Goal: Task Accomplishment & Management: Use online tool/utility

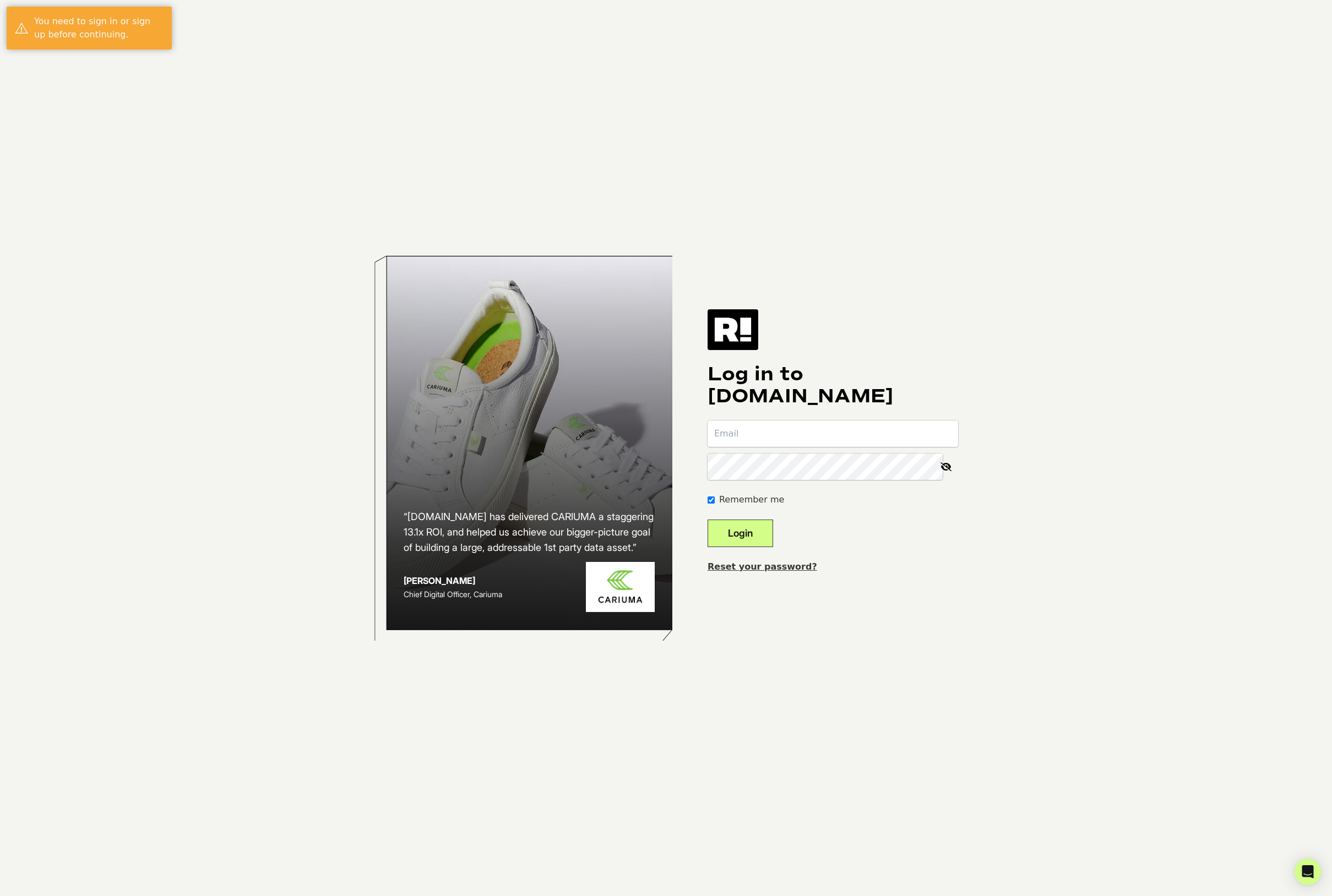
click at [777, 432] on input "email" at bounding box center [833, 433] width 251 height 26
click at [841, 428] on input "email" at bounding box center [833, 433] width 251 height 26
click at [839, 431] on input "email" at bounding box center [833, 433] width 251 height 26
type input "eric@microfiberwholesale.com"
click at [764, 537] on button "Login" at bounding box center [740, 534] width 65 height 27
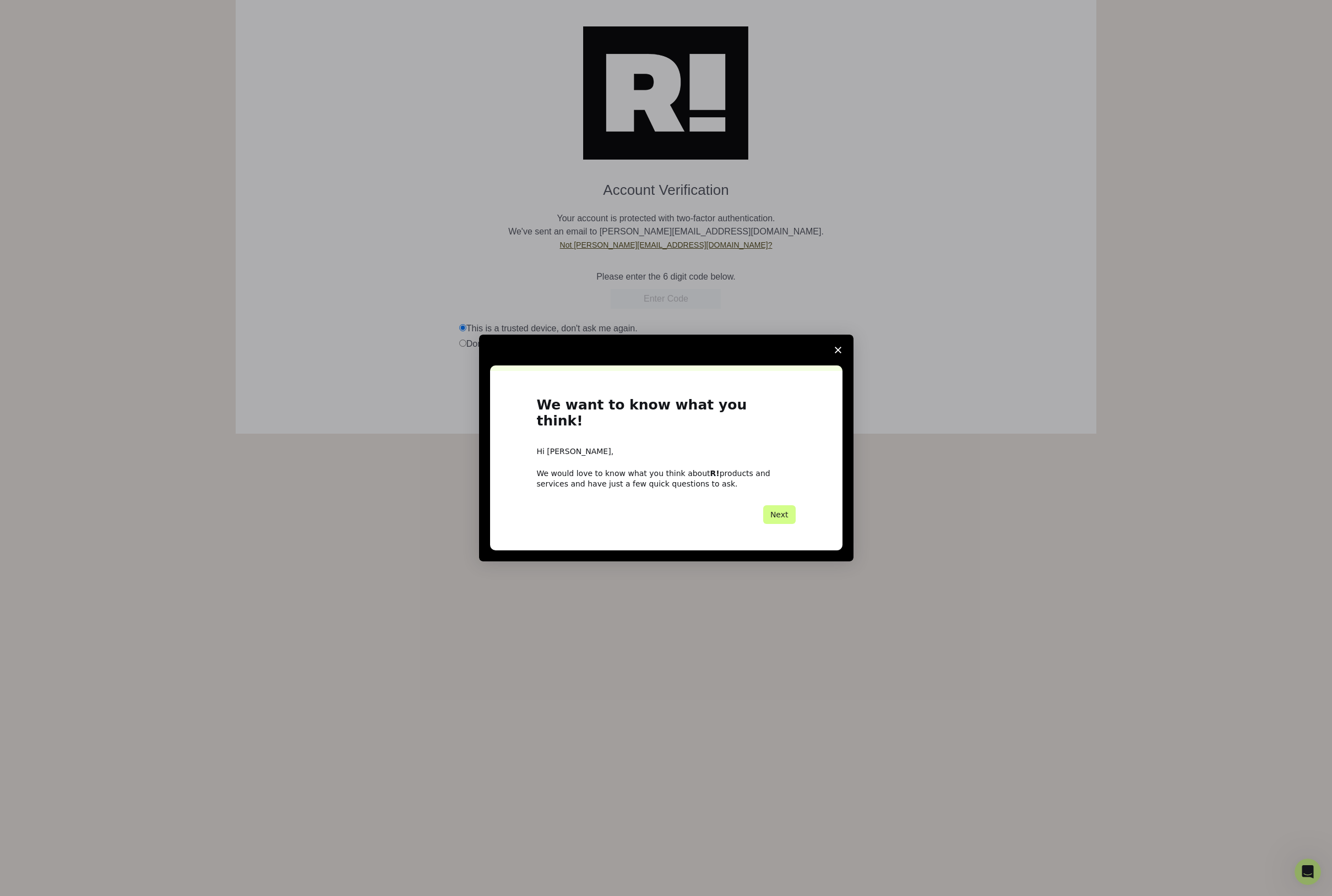
click at [839, 362] on span "Close survey" at bounding box center [838, 350] width 31 height 31
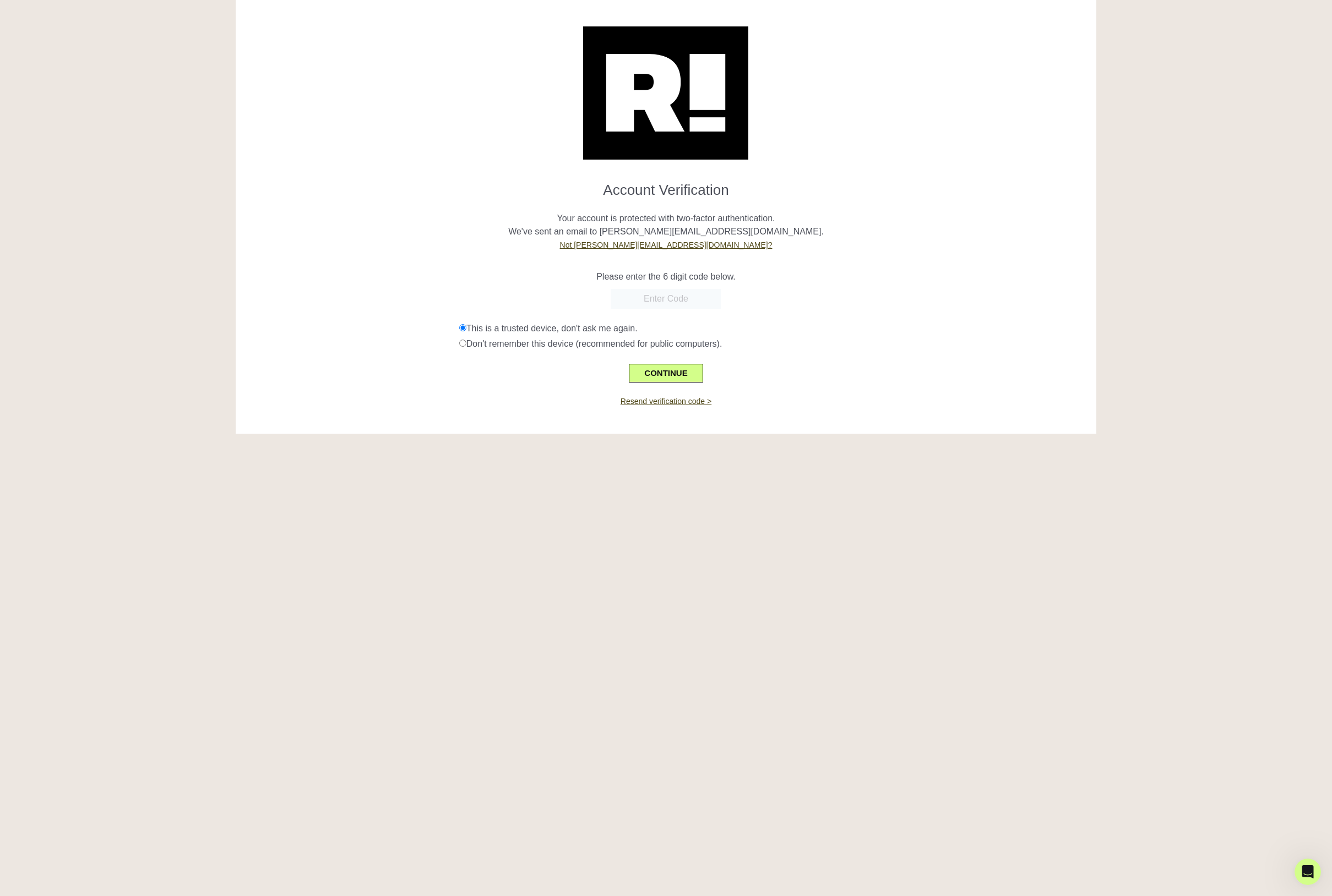
click at [681, 299] on input "text" at bounding box center [665, 298] width 110 height 19
paste input "900349"
type input "900349"
click at [667, 376] on button "CONTINUE" at bounding box center [666, 372] width 74 height 18
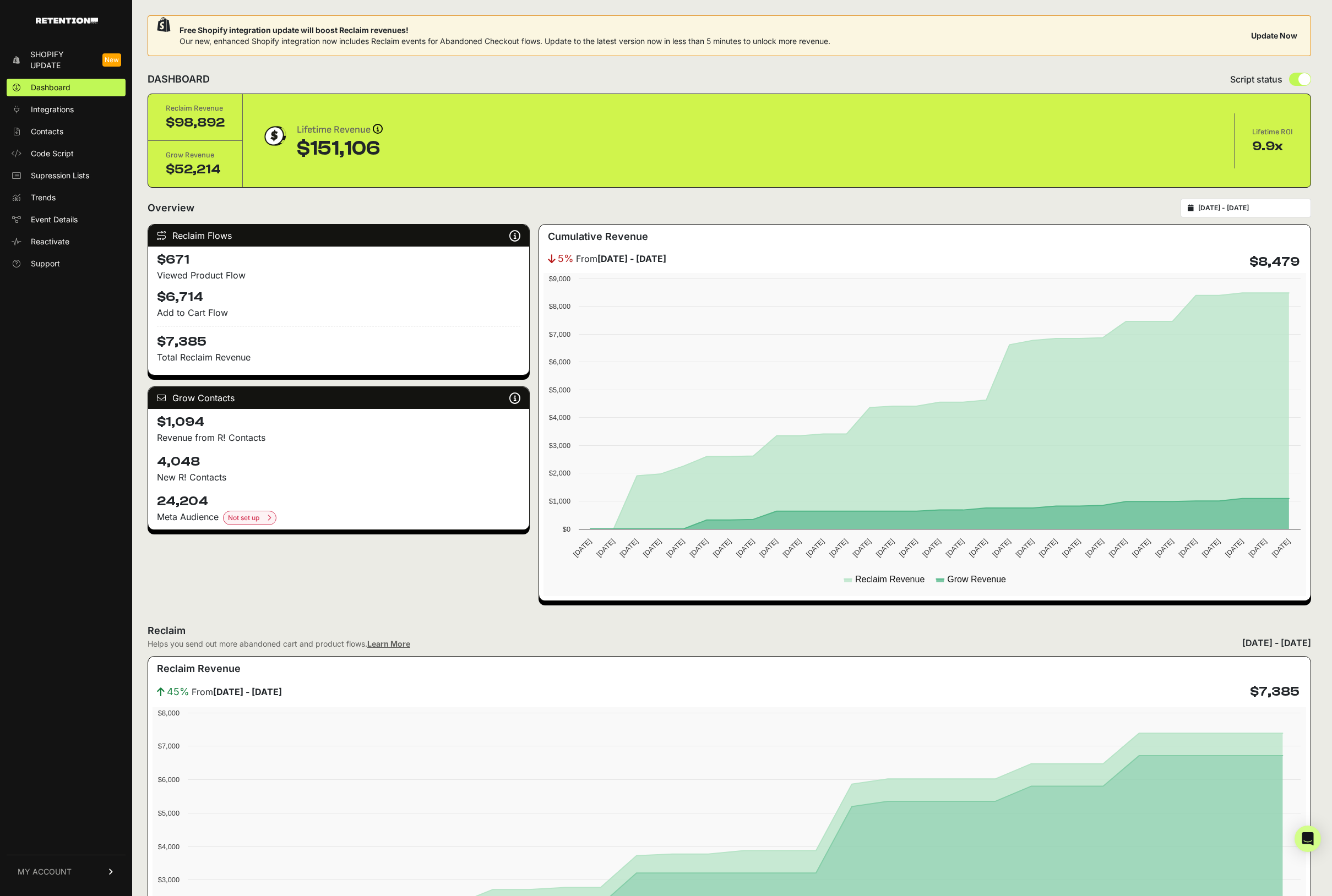
click at [88, 142] on ul "Shopify Update New Dashboard Integrations Contacts Code Script Supression Lists…" at bounding box center [66, 158] width 119 height 226
click at [77, 155] on link "Code Script" at bounding box center [66, 154] width 119 height 17
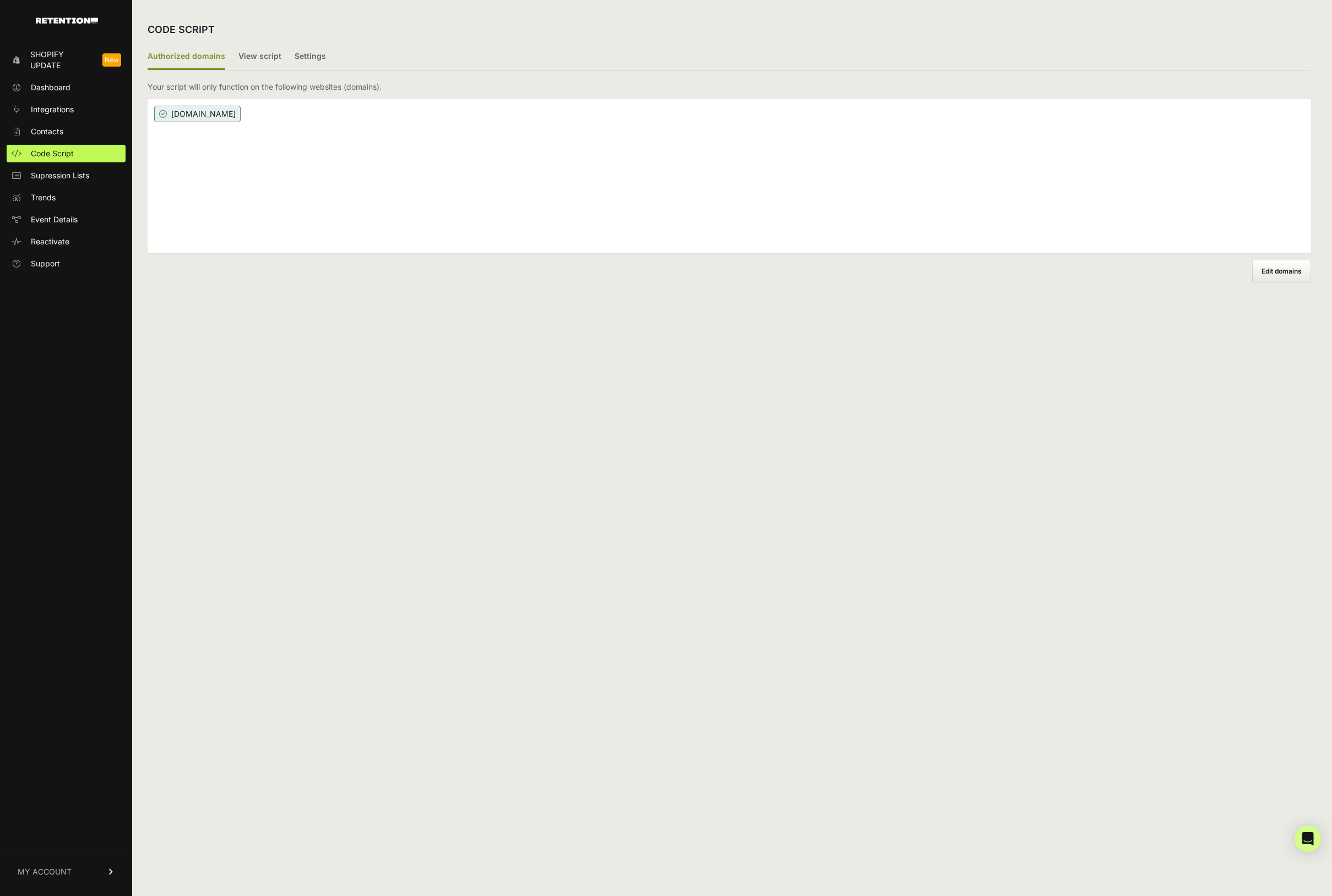
click at [339, 59] on ul "Authorized domains View script Settings" at bounding box center [729, 56] width 1164 height 26
click at [241, 116] on span "www.microfiberwholesale.com" at bounding box center [197, 114] width 87 height 17
click at [304, 55] on label "Settings" at bounding box center [310, 56] width 31 height 26
click at [0, 0] on input "Settings" at bounding box center [0, 0] width 0 height 0
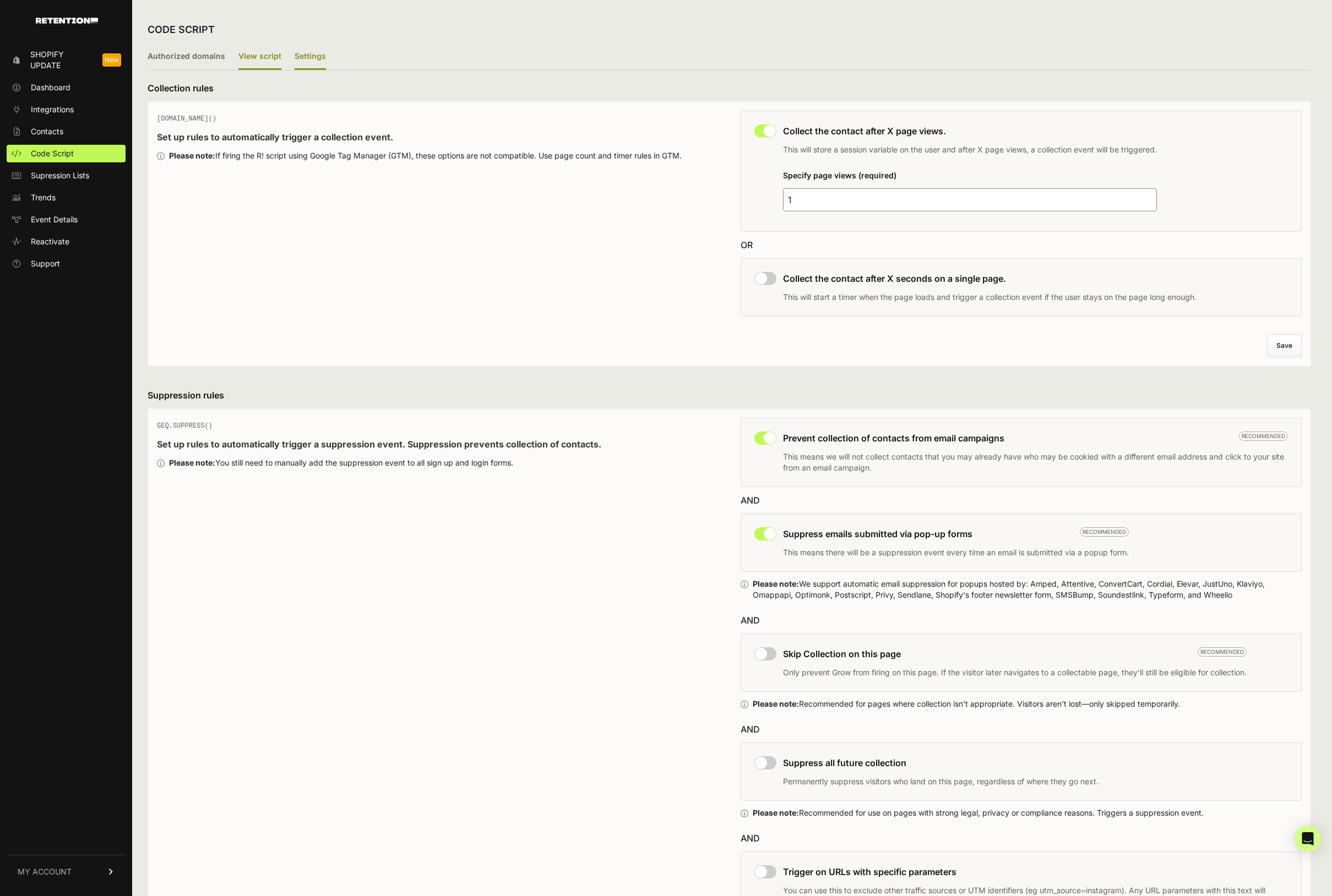
click at [268, 55] on label "View script" at bounding box center [260, 56] width 43 height 26
click at [0, 0] on input "View script" at bounding box center [0, 0] width 0 height 0
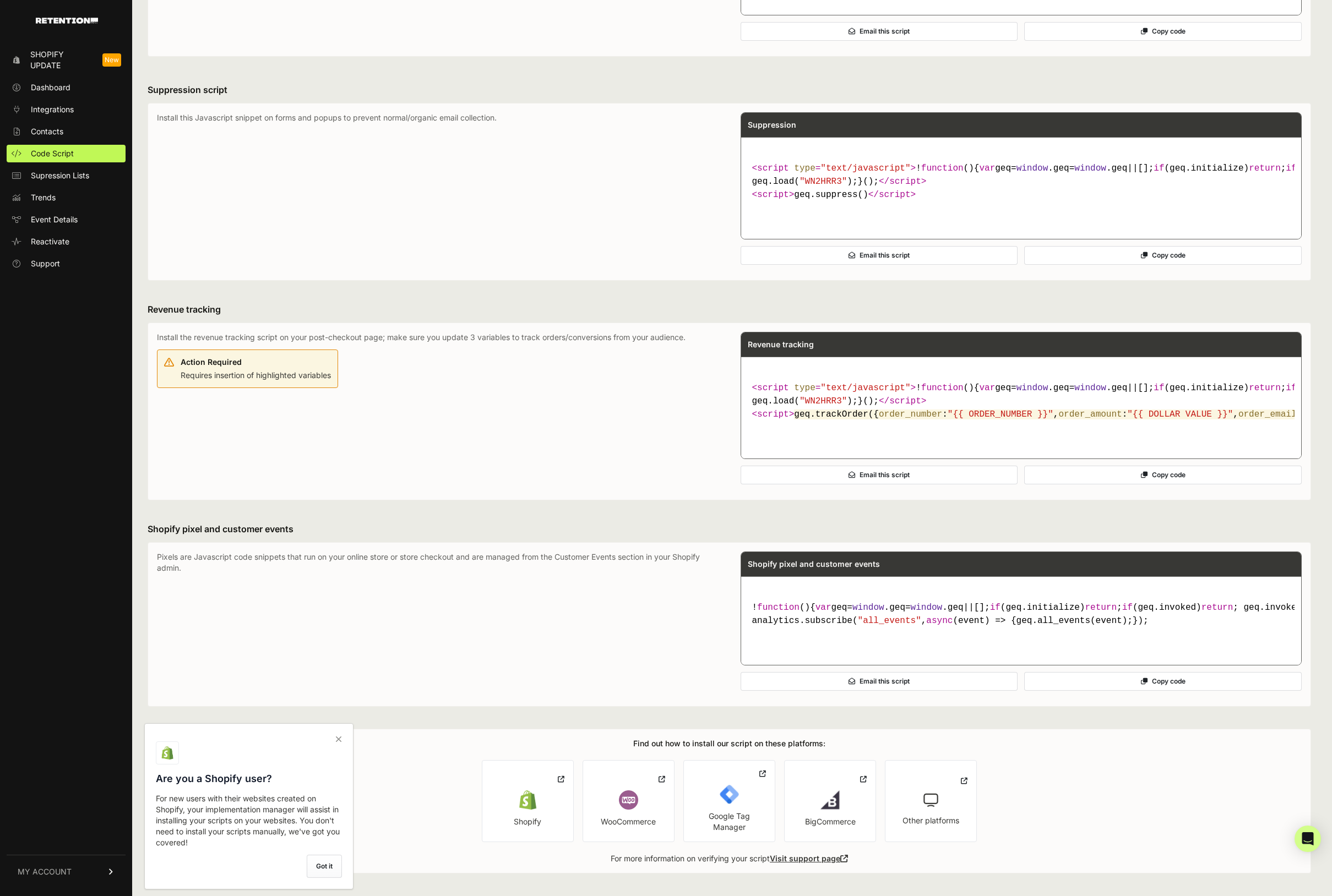
scroll to position [393, 0]
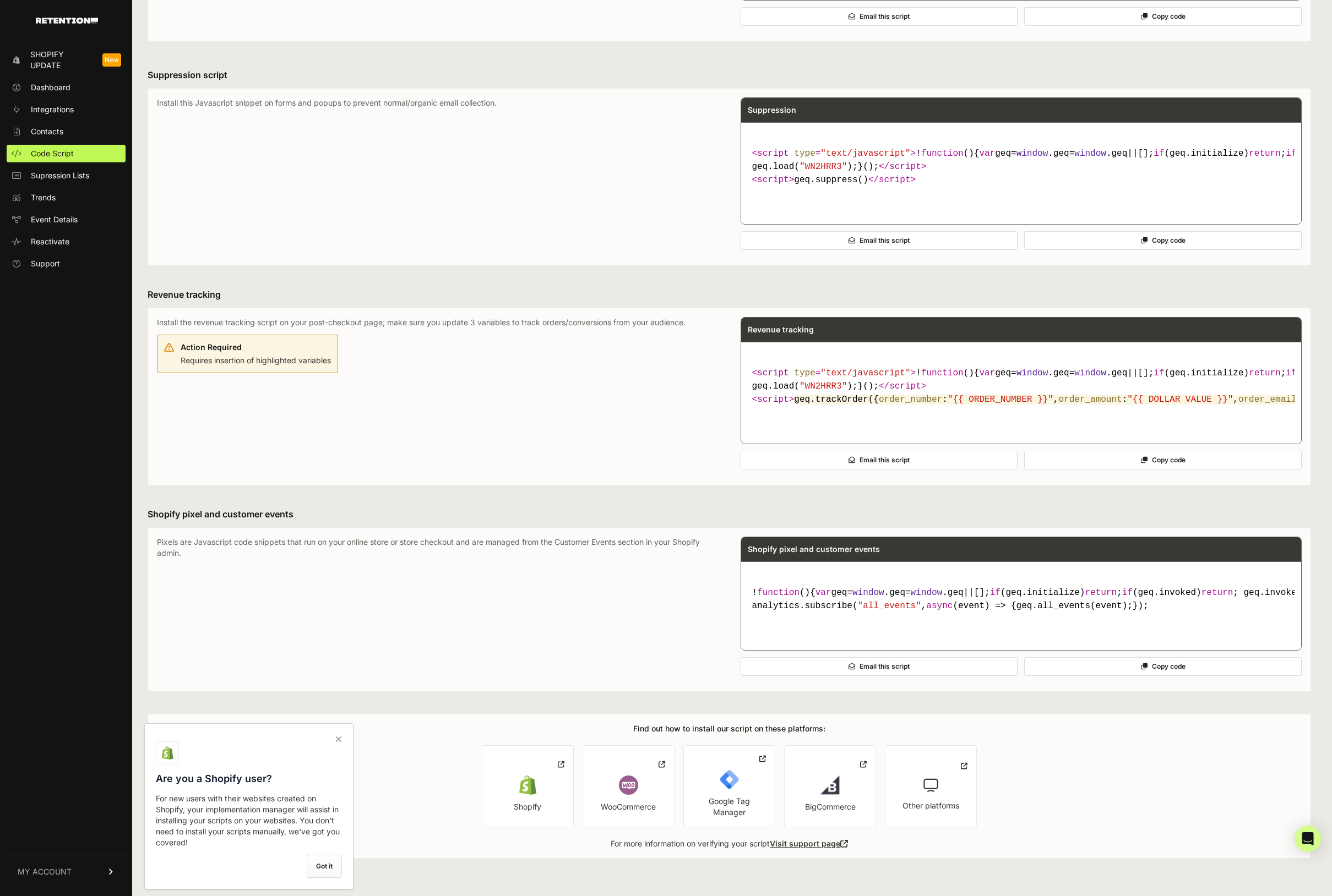
click at [343, 740] on icon at bounding box center [338, 740] width 16 height 17
click at [0, 0] on input "checkbox" at bounding box center [0, 0] width 0 height 0
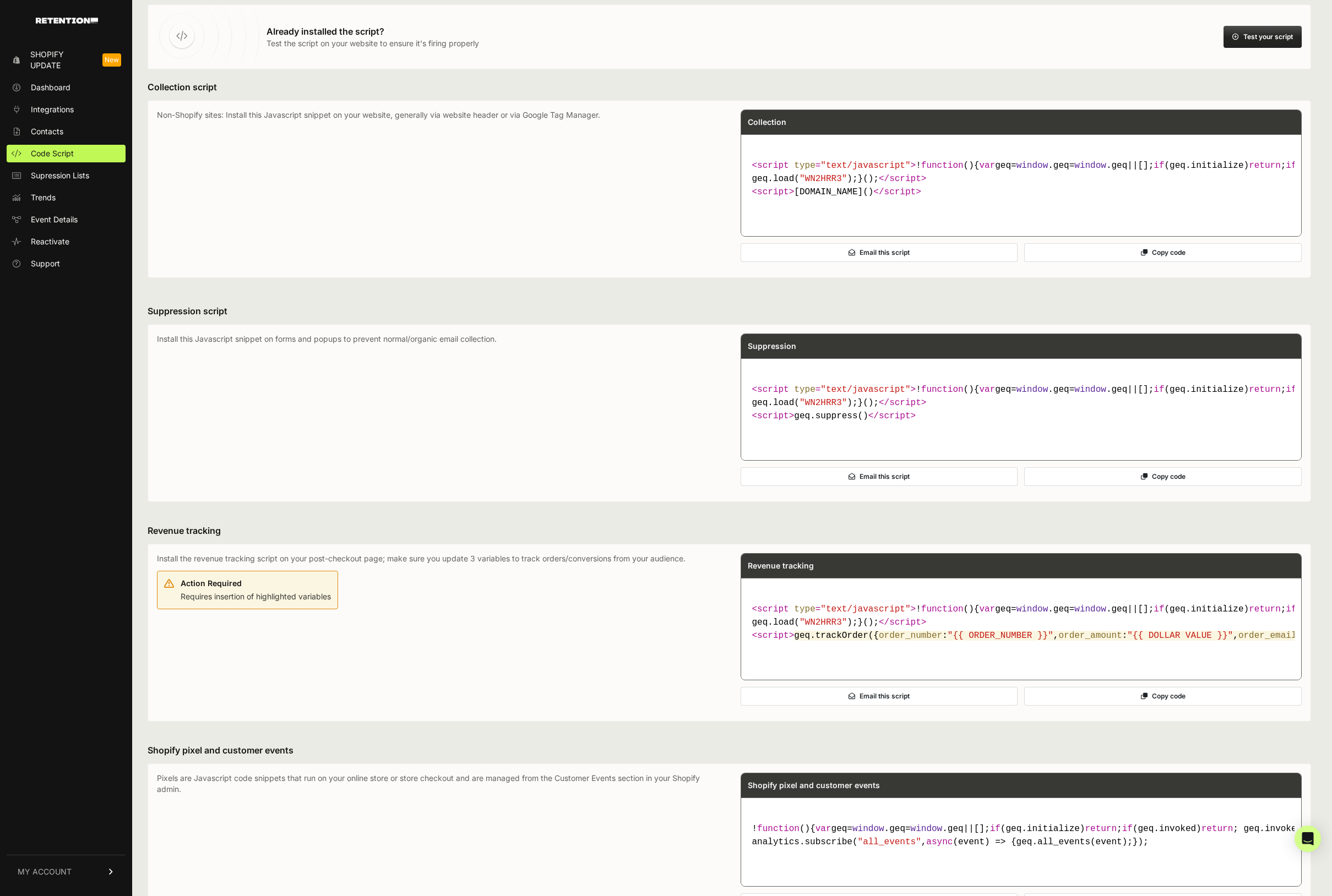
scroll to position [0, 0]
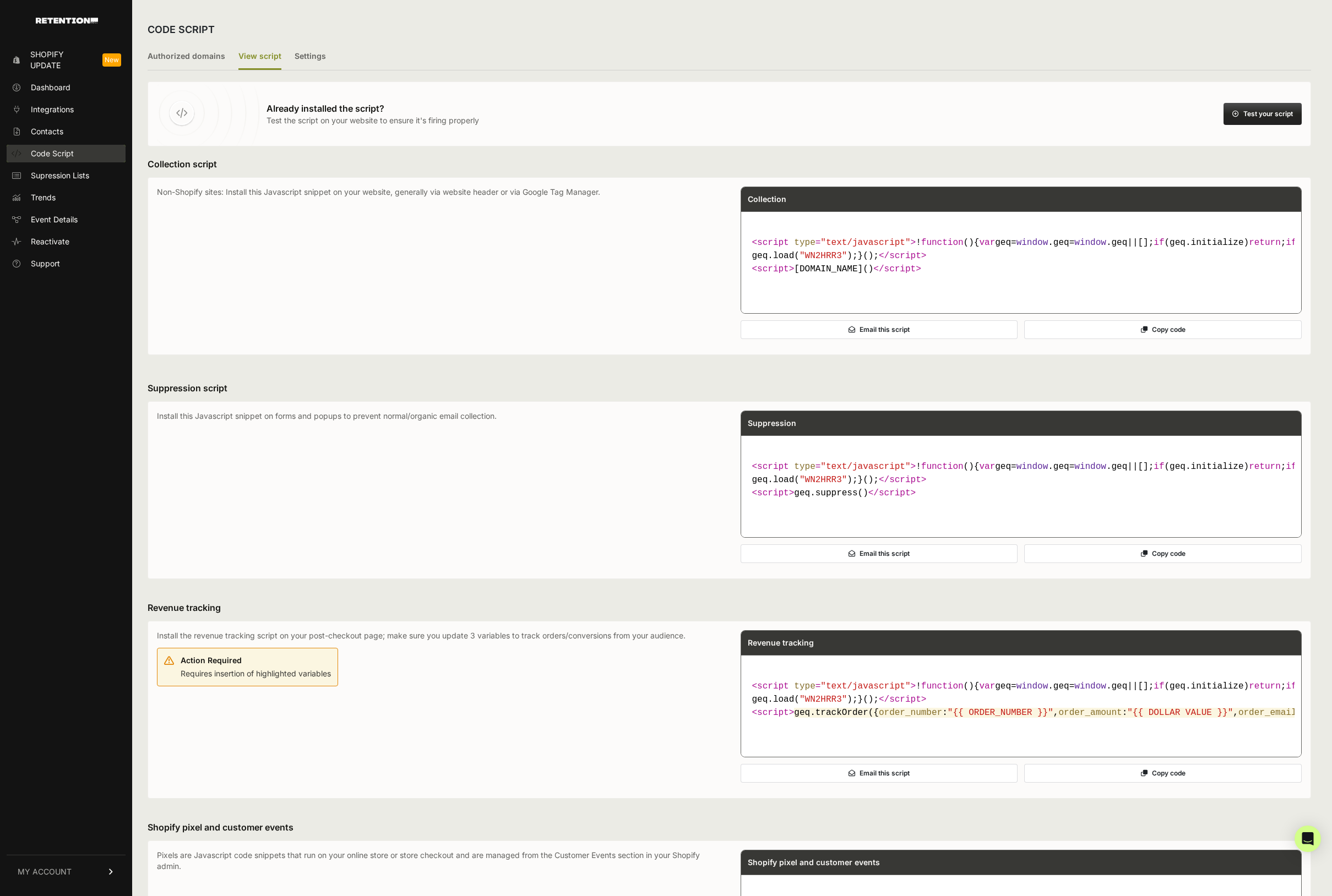
click at [103, 155] on link "Code Script" at bounding box center [66, 154] width 119 height 17
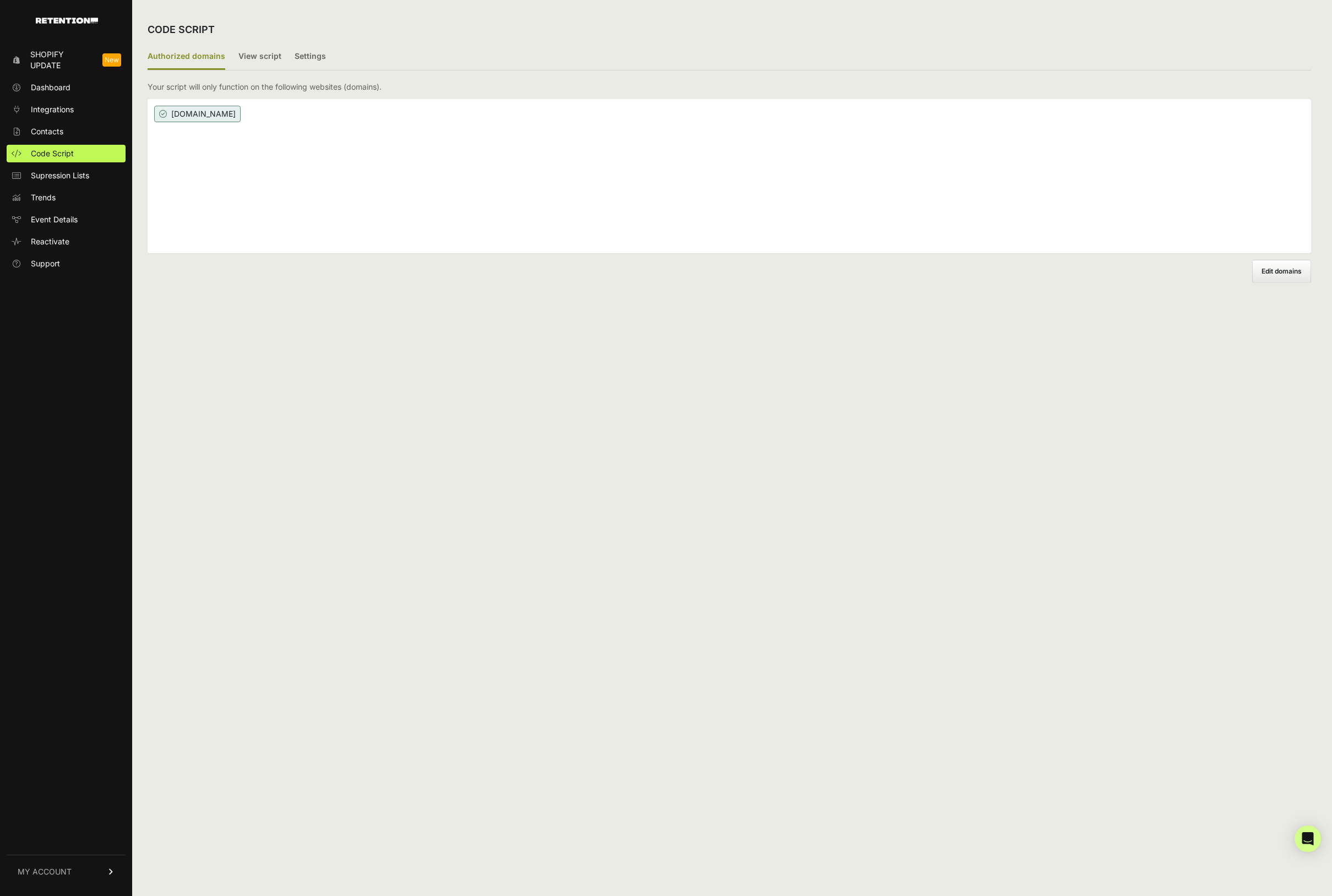
click at [241, 114] on span "[DOMAIN_NAME]" at bounding box center [197, 114] width 87 height 17
click at [263, 59] on label "View script" at bounding box center [260, 56] width 43 height 26
click at [0, 0] on input "View script" at bounding box center [0, 0] width 0 height 0
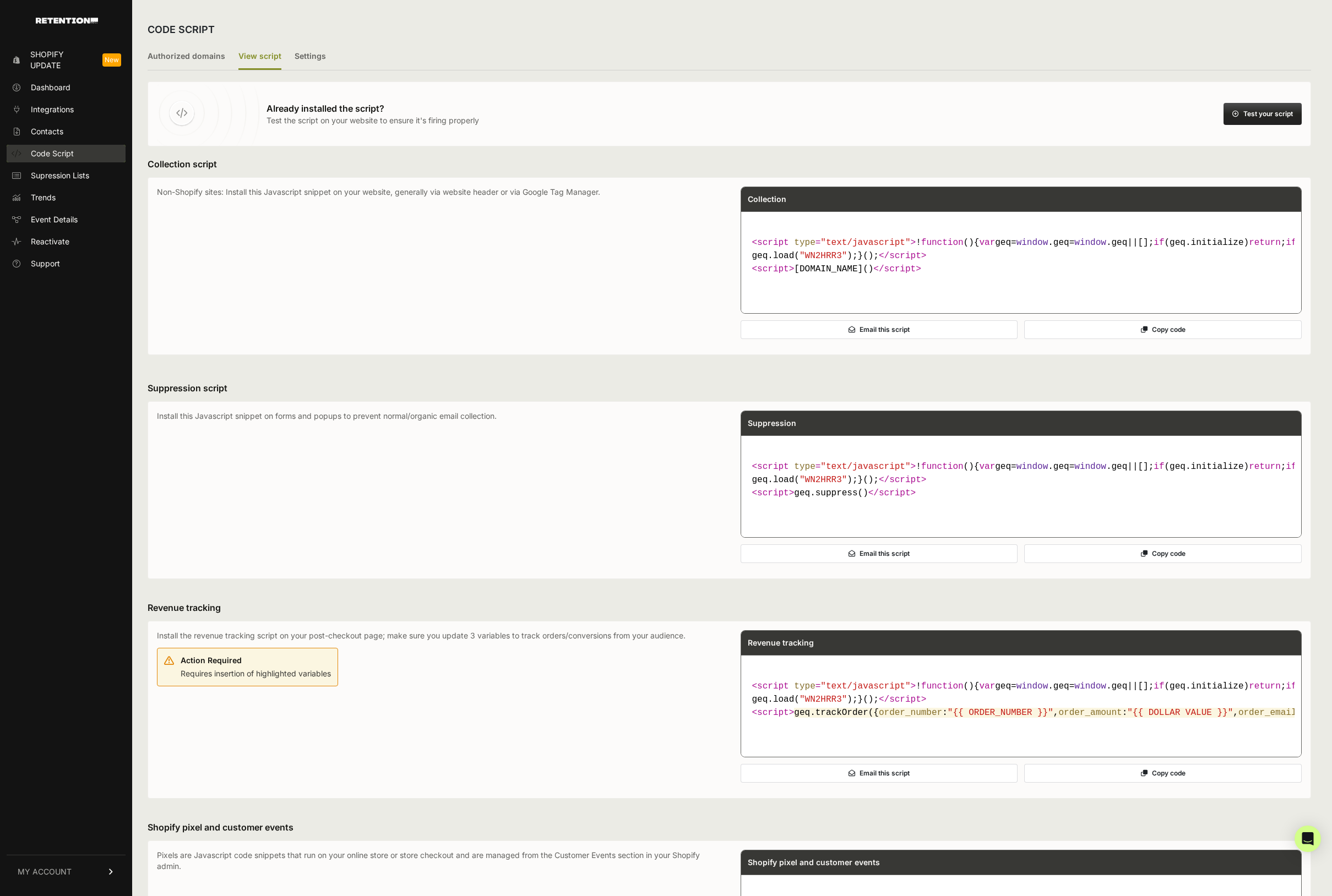
click at [103, 160] on link "Code Script" at bounding box center [66, 154] width 119 height 17
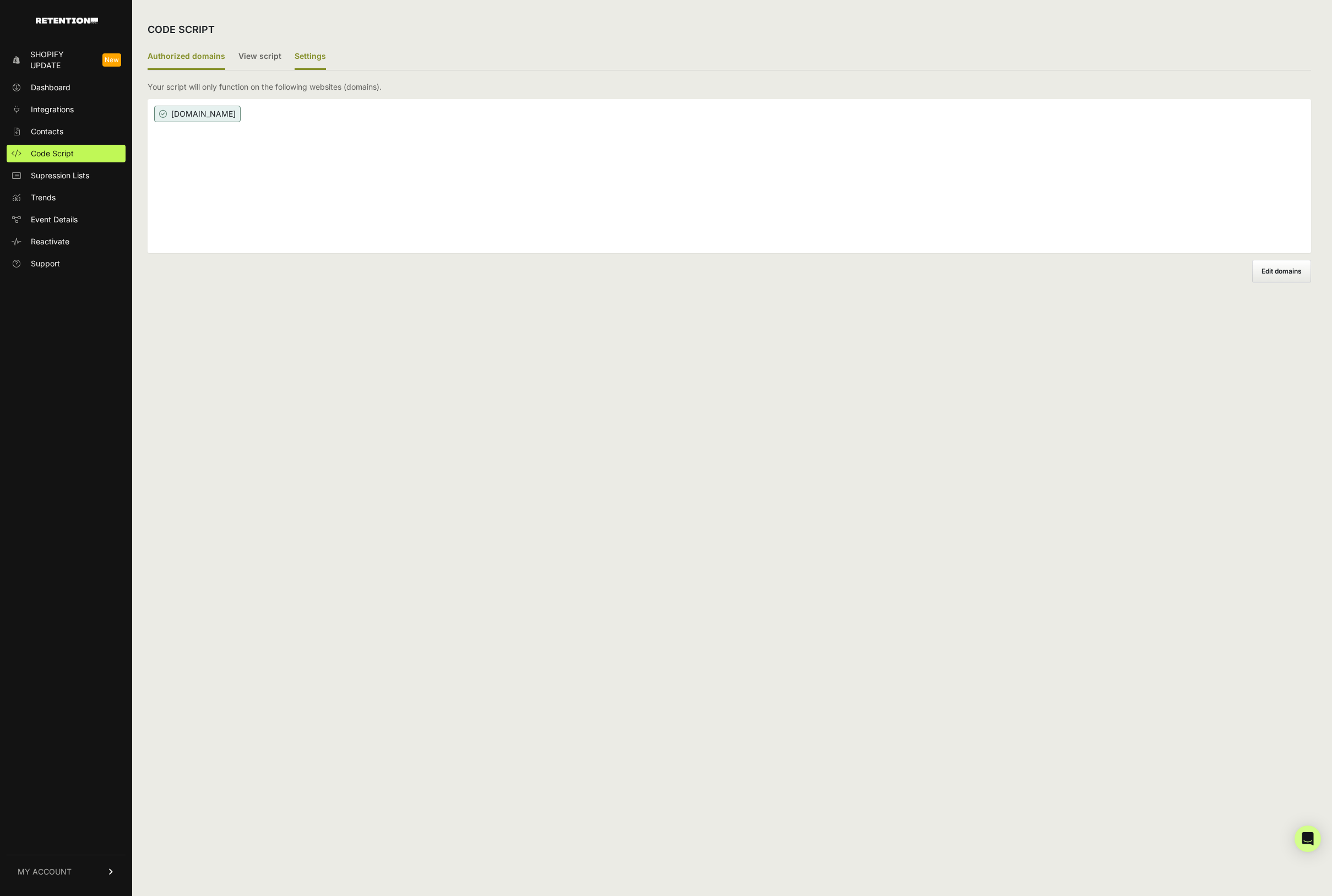
click at [311, 52] on label "Settings" at bounding box center [310, 56] width 31 height 26
click at [0, 0] on input "Settings" at bounding box center [0, 0] width 0 height 0
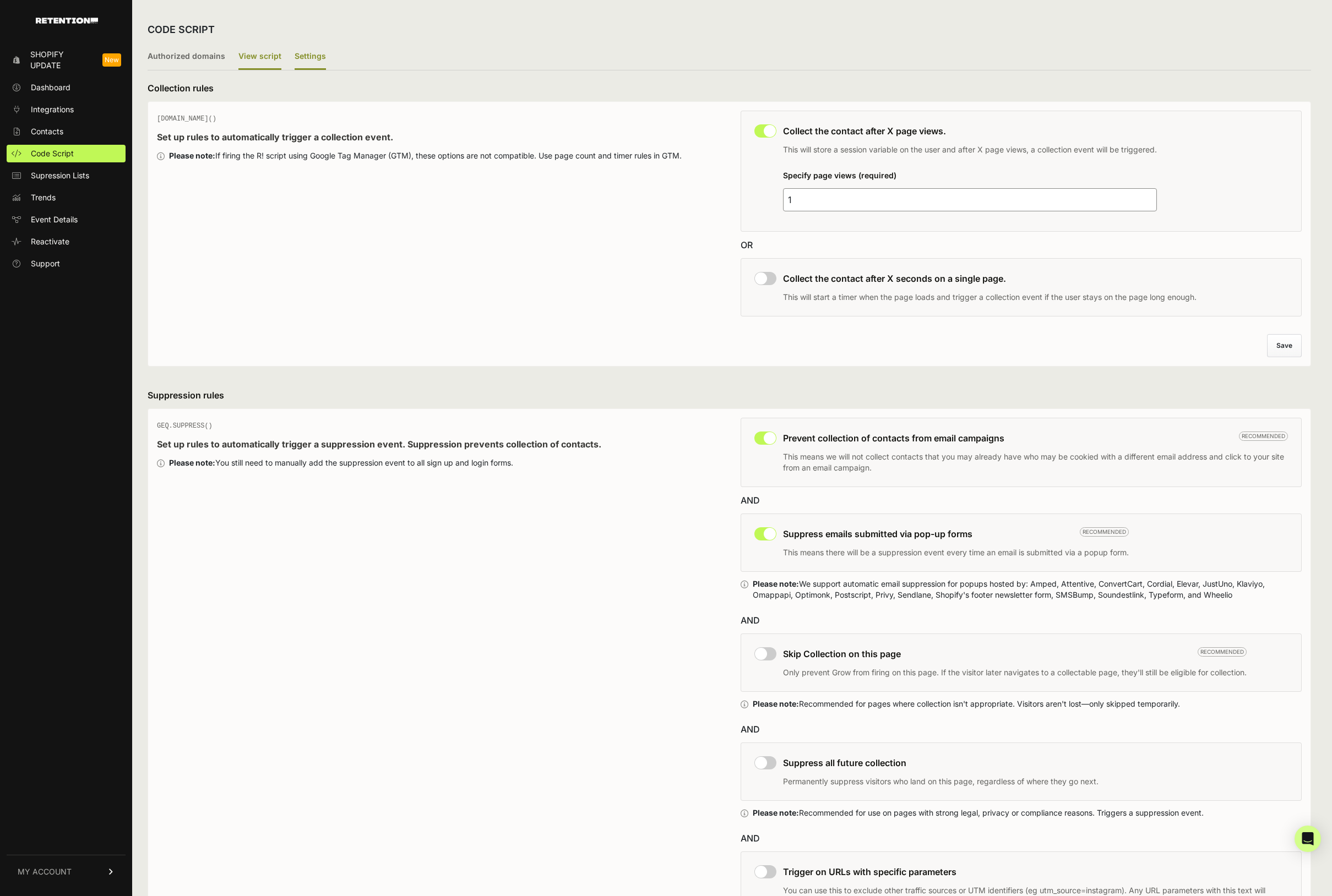
click at [267, 63] on label "View script" at bounding box center [260, 56] width 43 height 26
click at [0, 0] on input "View script" at bounding box center [0, 0] width 0 height 0
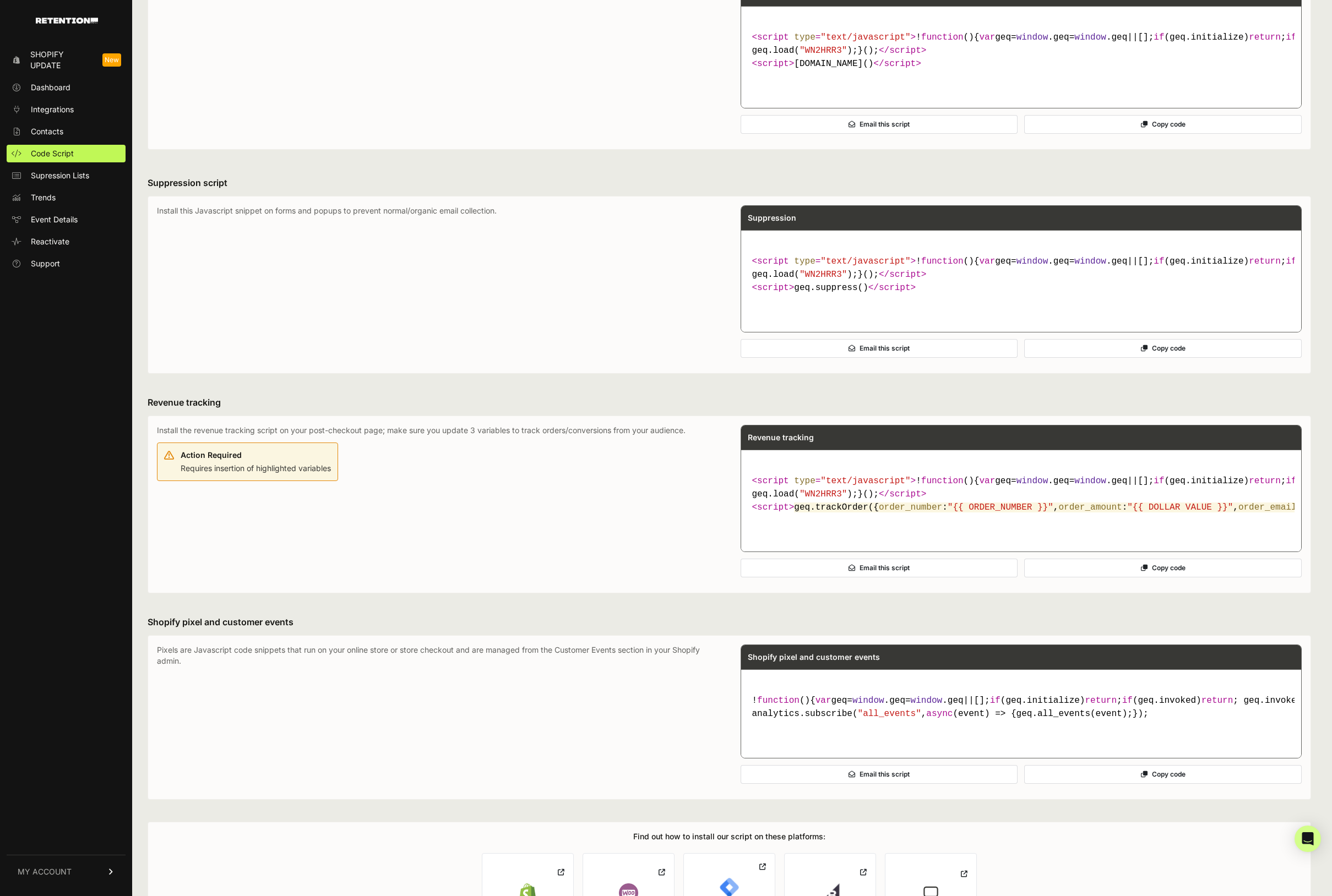
scroll to position [393, 0]
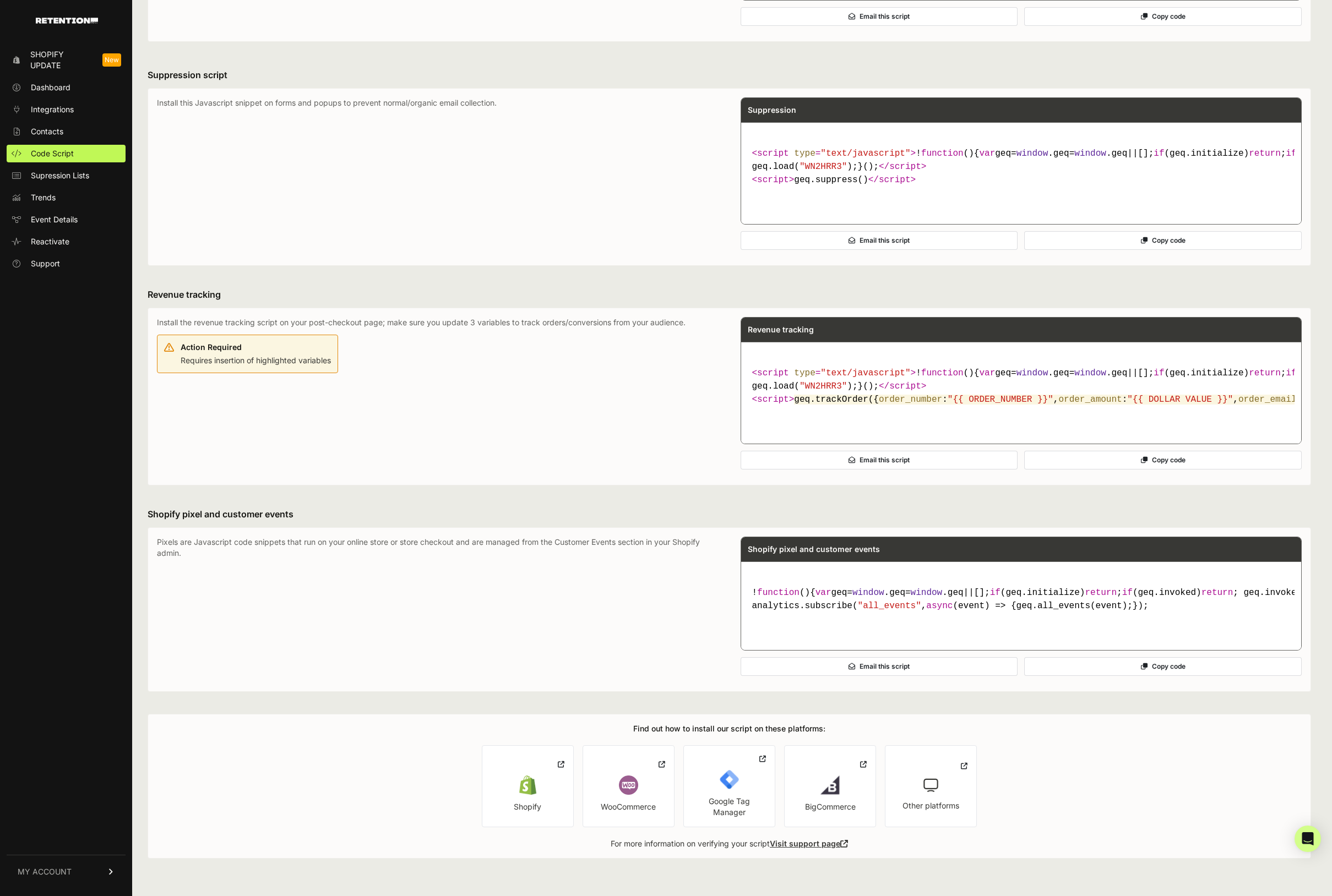
click at [215, 553] on p "Pixels are Javascript code snippets that run on your online store or store chec…" at bounding box center [438, 609] width 562 height 146
click at [1137, 666] on button "Copy code" at bounding box center [1164, 666] width 278 height 18
click at [1128, 670] on button "Copy code" at bounding box center [1164, 666] width 278 height 18
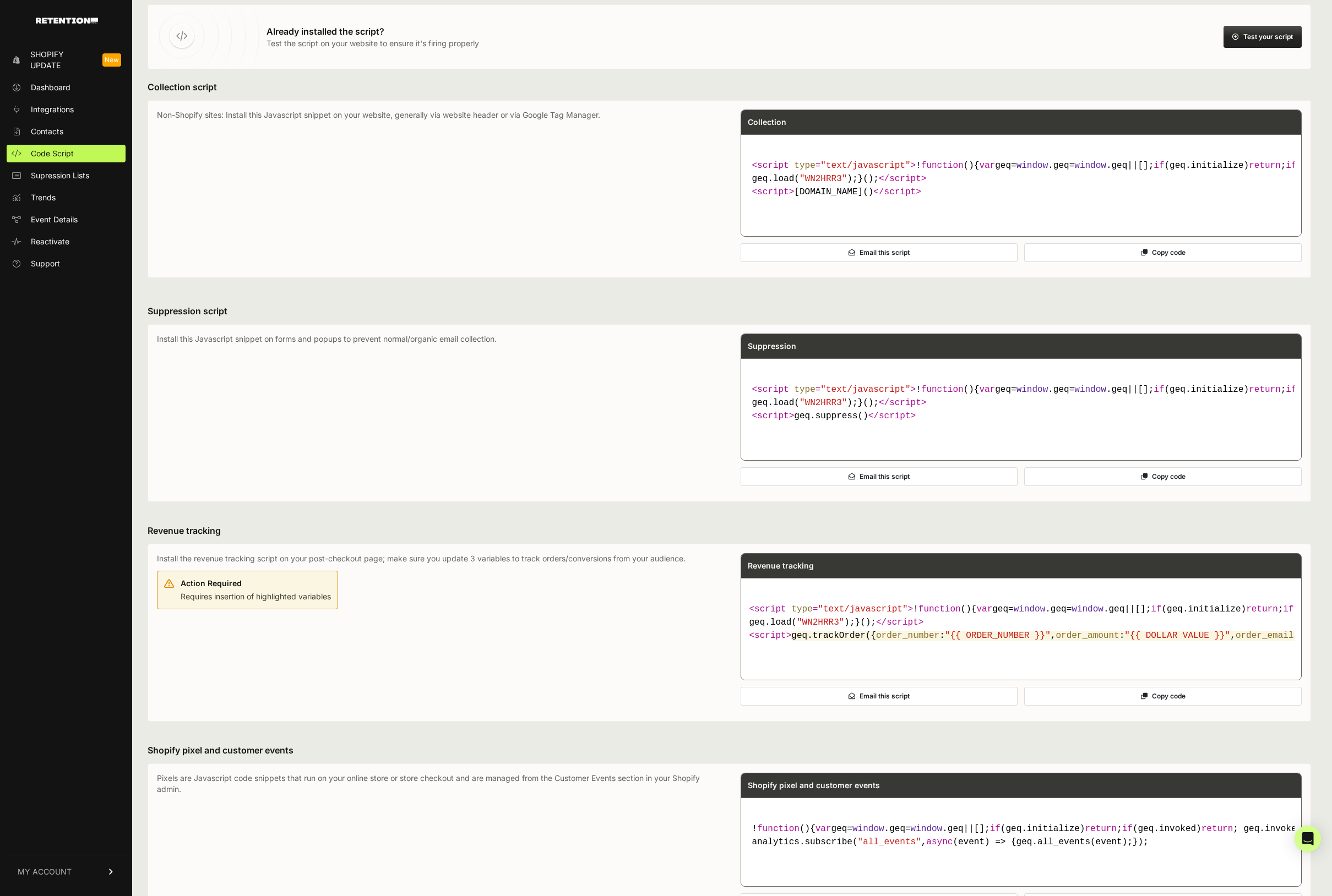
scroll to position [0, 0]
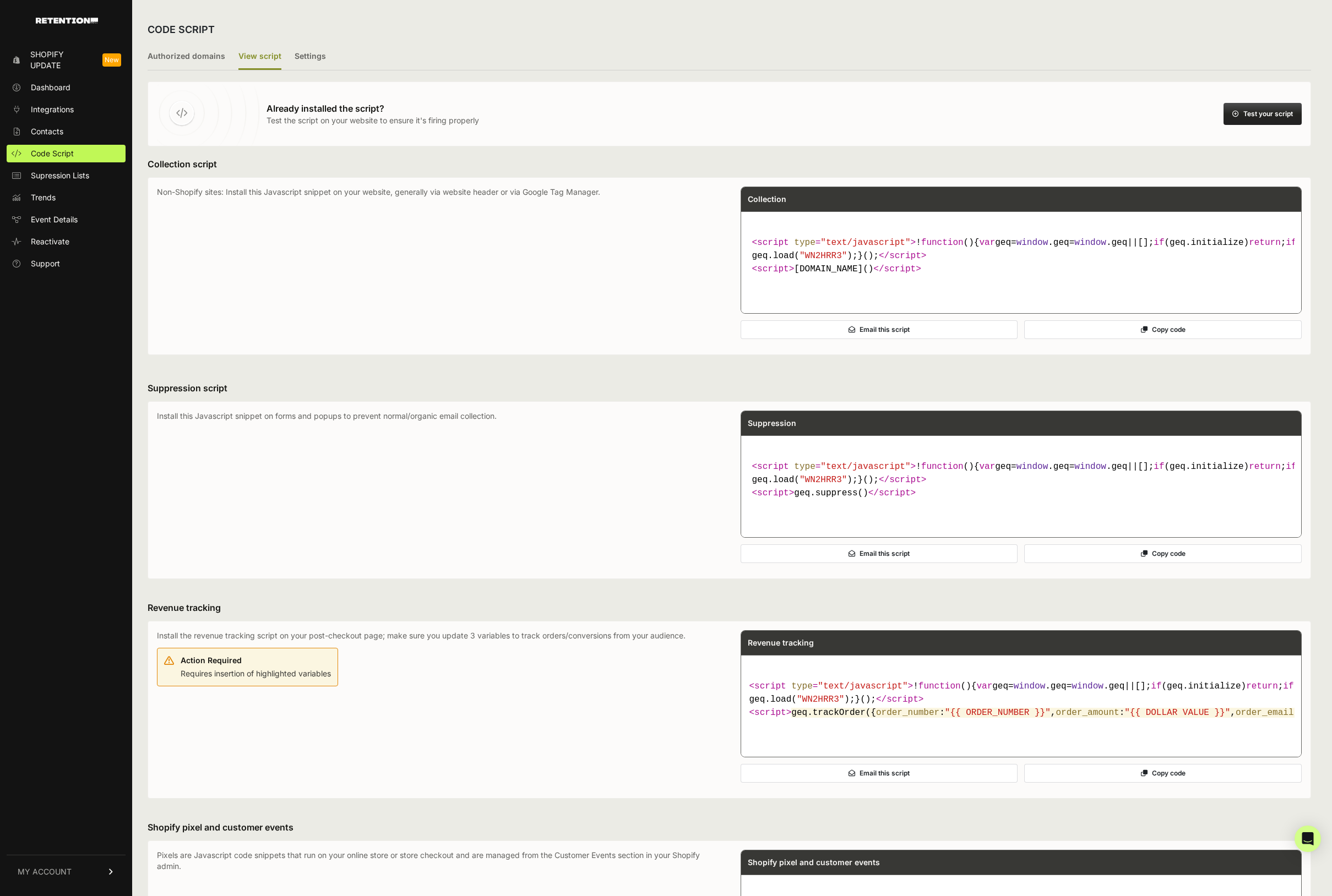
click at [43, 54] on span "Shopify Update" at bounding box center [61, 59] width 63 height 22
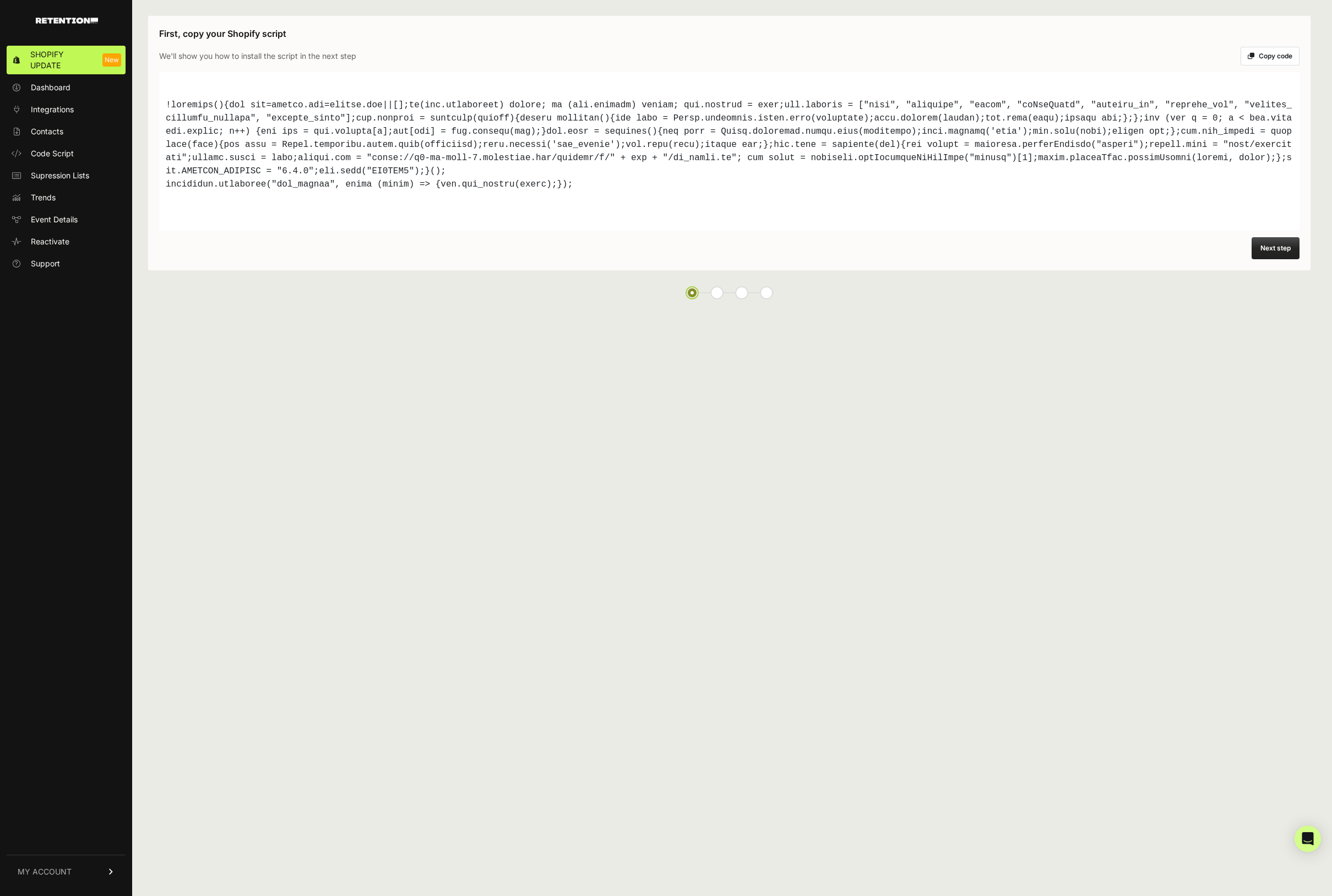
click at [52, 57] on span "Shopify Update" at bounding box center [61, 59] width 63 height 22
click at [543, 151] on div at bounding box center [730, 144] width 1128 height 92
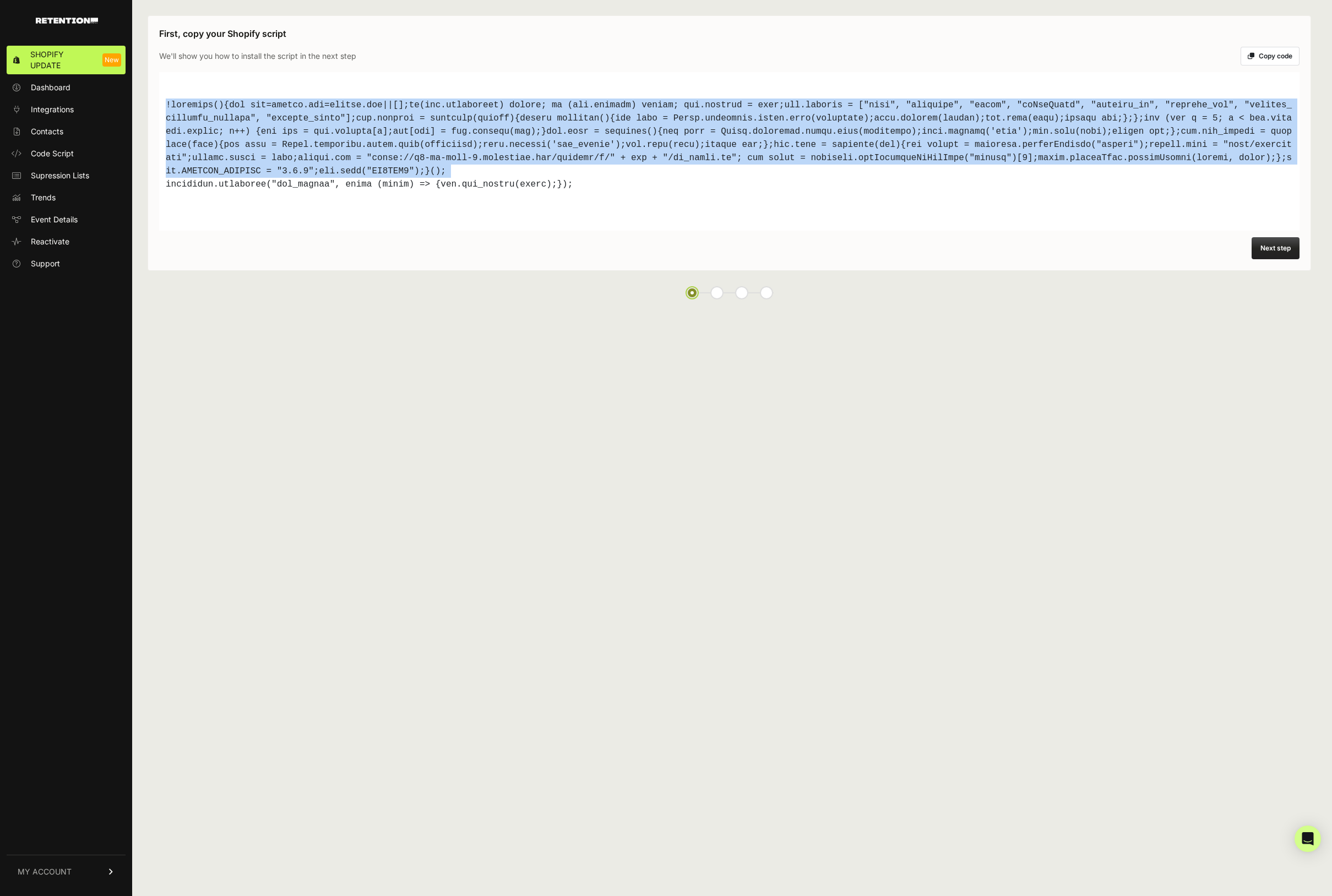
click at [543, 151] on div at bounding box center [730, 144] width 1128 height 92
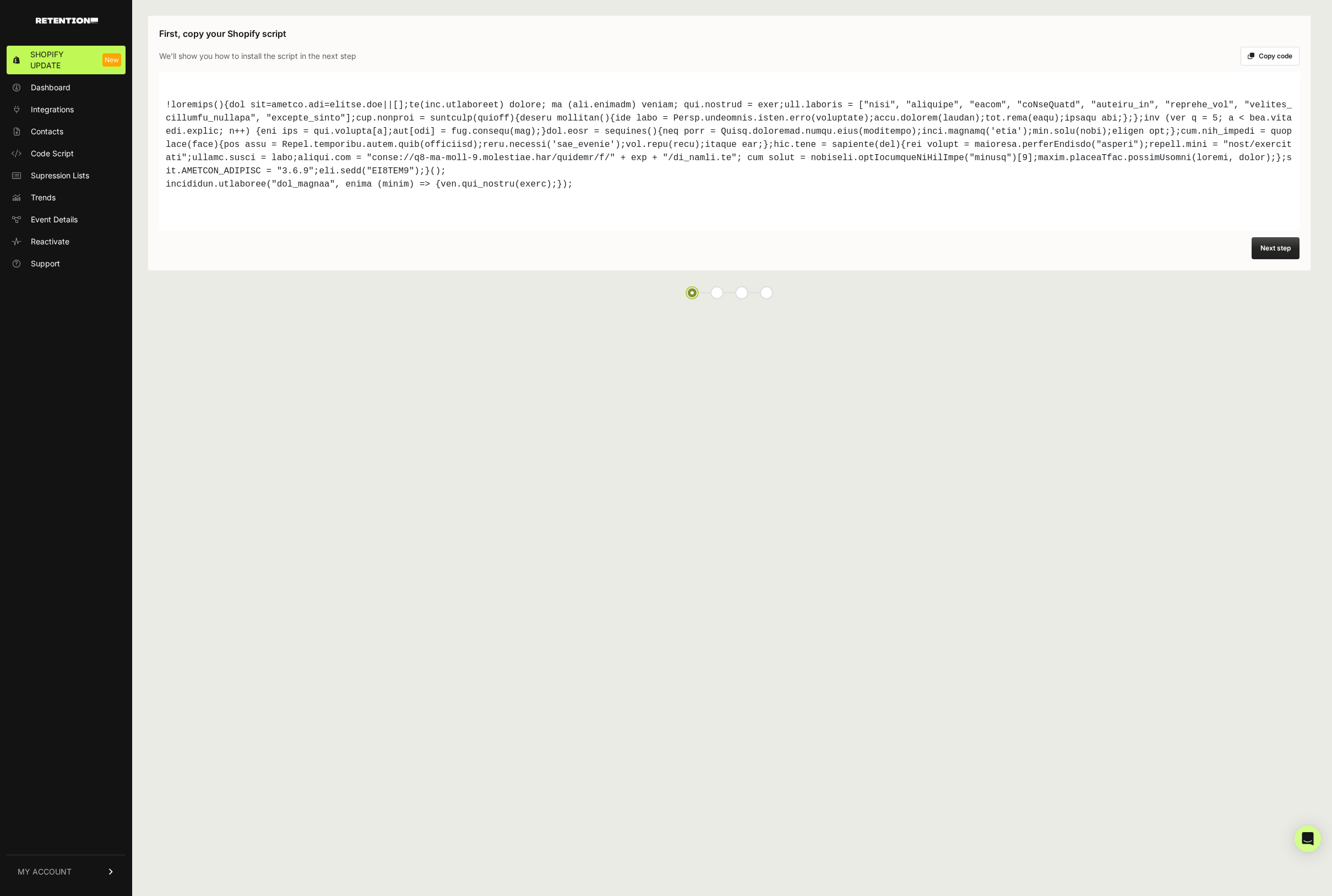
drag, startPoint x: 586, startPoint y: 171, endPoint x: 589, endPoint y: 180, distance: 9.5
click at [587, 174] on div at bounding box center [730, 144] width 1128 height 92
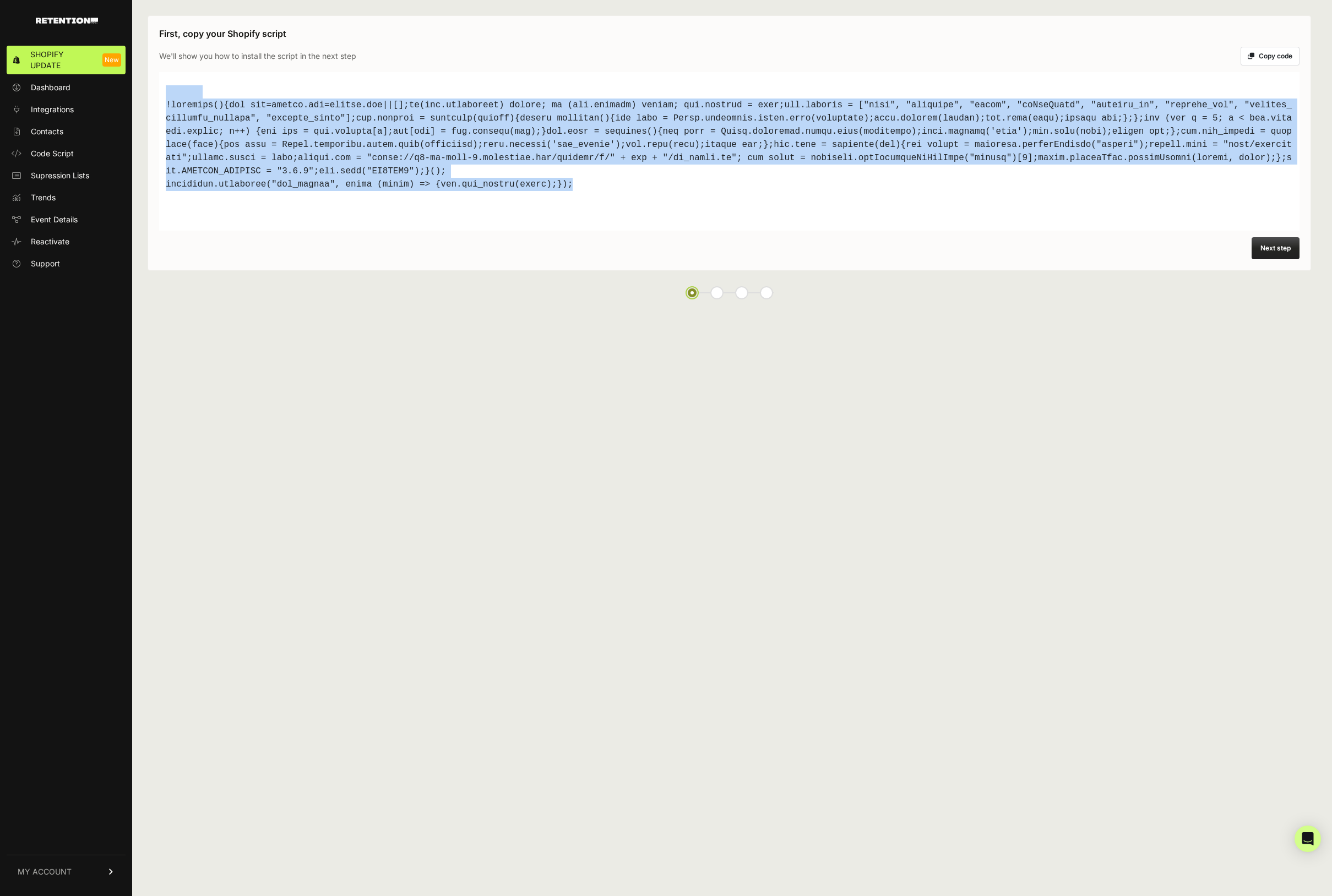
drag, startPoint x: 597, startPoint y: 184, endPoint x: 135, endPoint y: 94, distance: 470.7
click at [135, 94] on div "First, copy your Shopify script We'll show you how to install the script in the…" at bounding box center [729, 448] width 1195 height 896
copy code "!function(){var geq=window.geq=window.geq||[];if(geq.initialize) return; if (ge…"
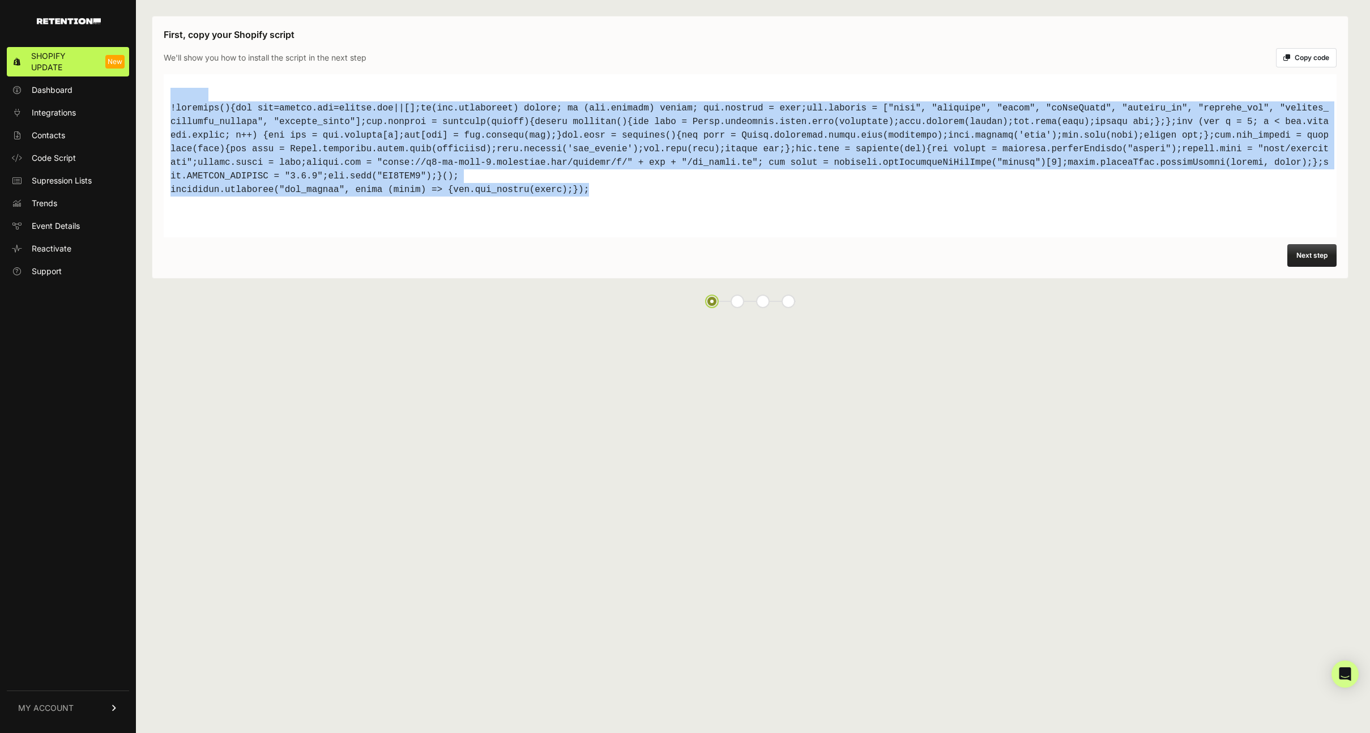
click at [1296, 256] on button "Next step" at bounding box center [1312, 255] width 49 height 23
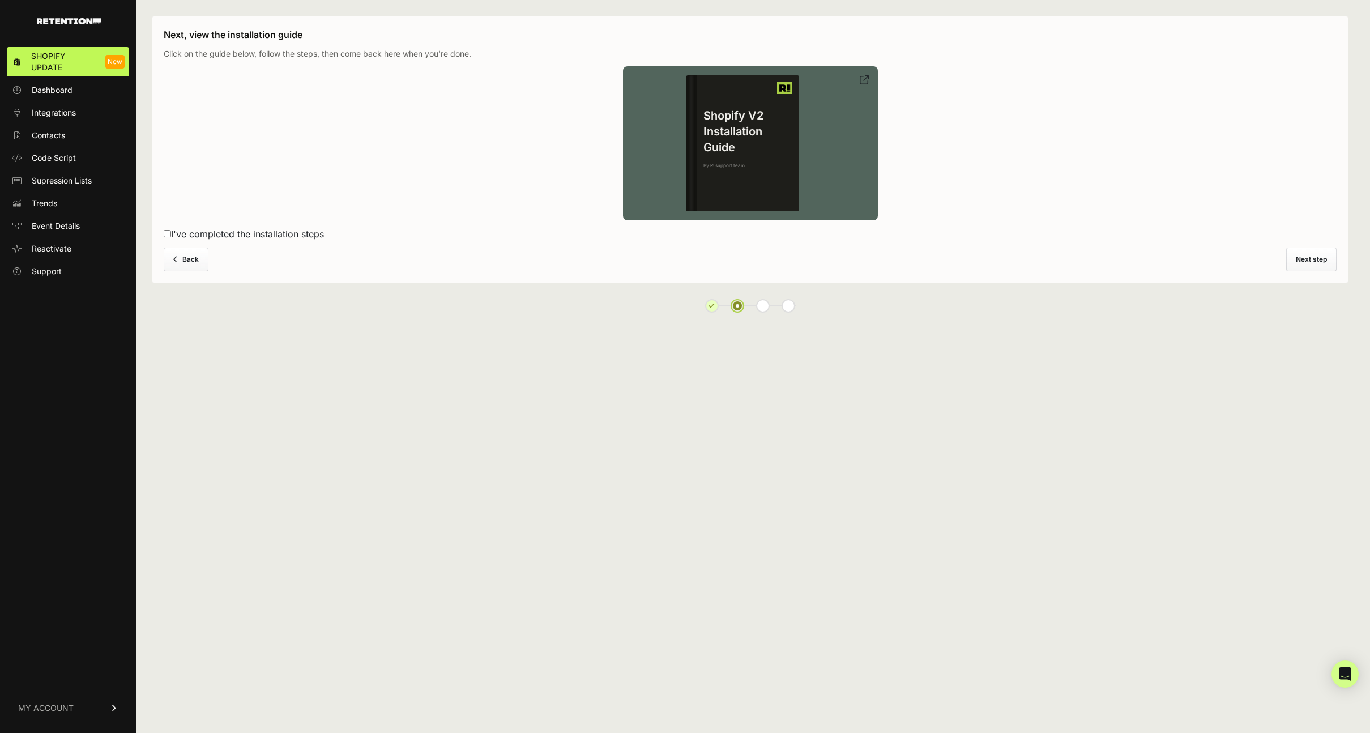
click at [757, 147] on h4 "Shopify V2 Installation Guide" at bounding box center [748, 132] width 103 height 48
click at [1314, 261] on div "Back Next step" at bounding box center [750, 260] width 1173 height 24
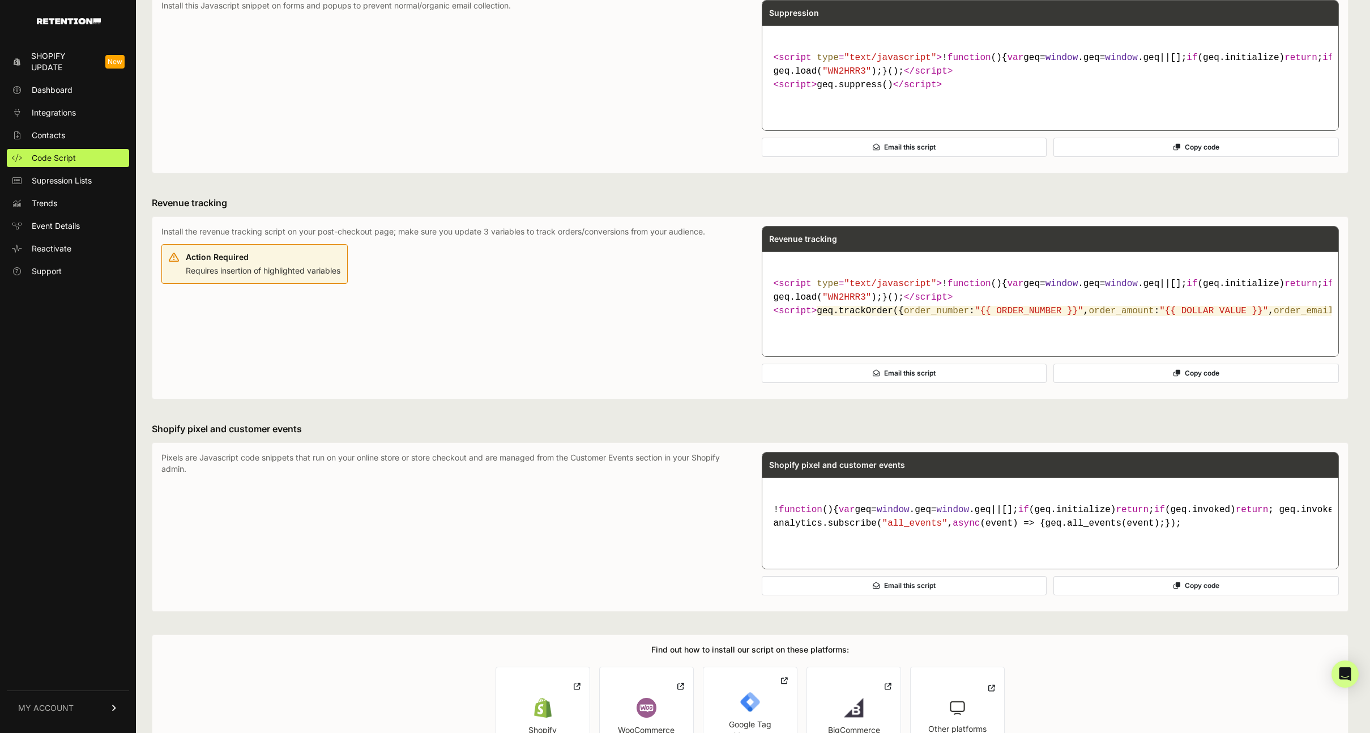
scroll to position [593, 0]
